Goal: Task Accomplishment & Management: Manage account settings

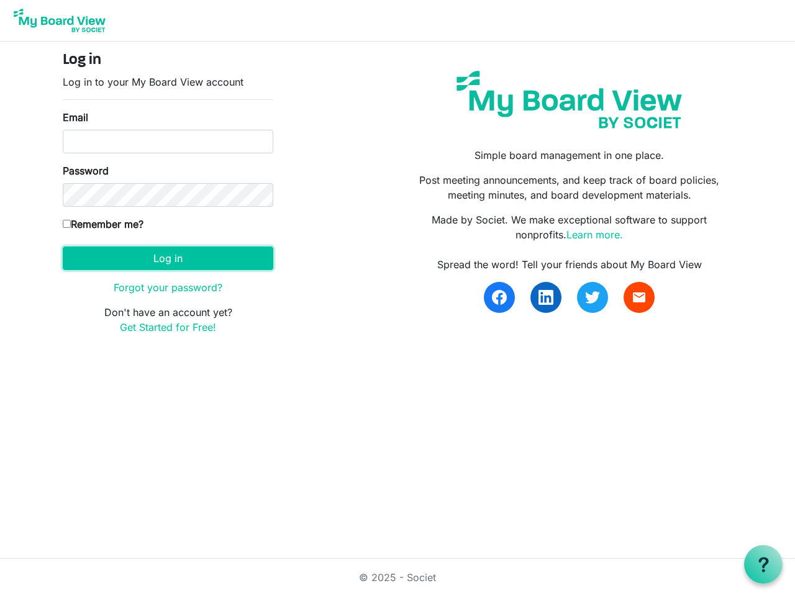
click at [168, 258] on button "Log in" at bounding box center [168, 259] width 211 height 24
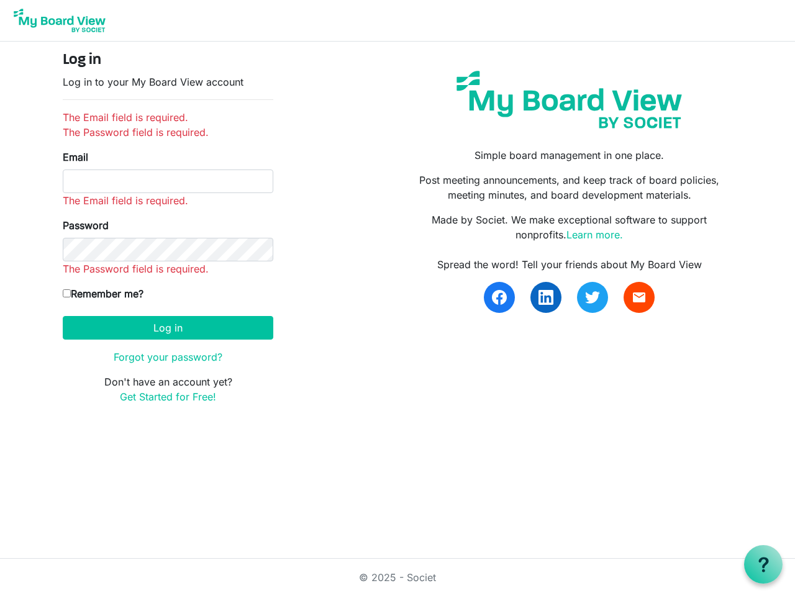
click at [764, 565] on use at bounding box center [764, 564] width 10 height 15
